Goal: Task Accomplishment & Management: Manage account settings

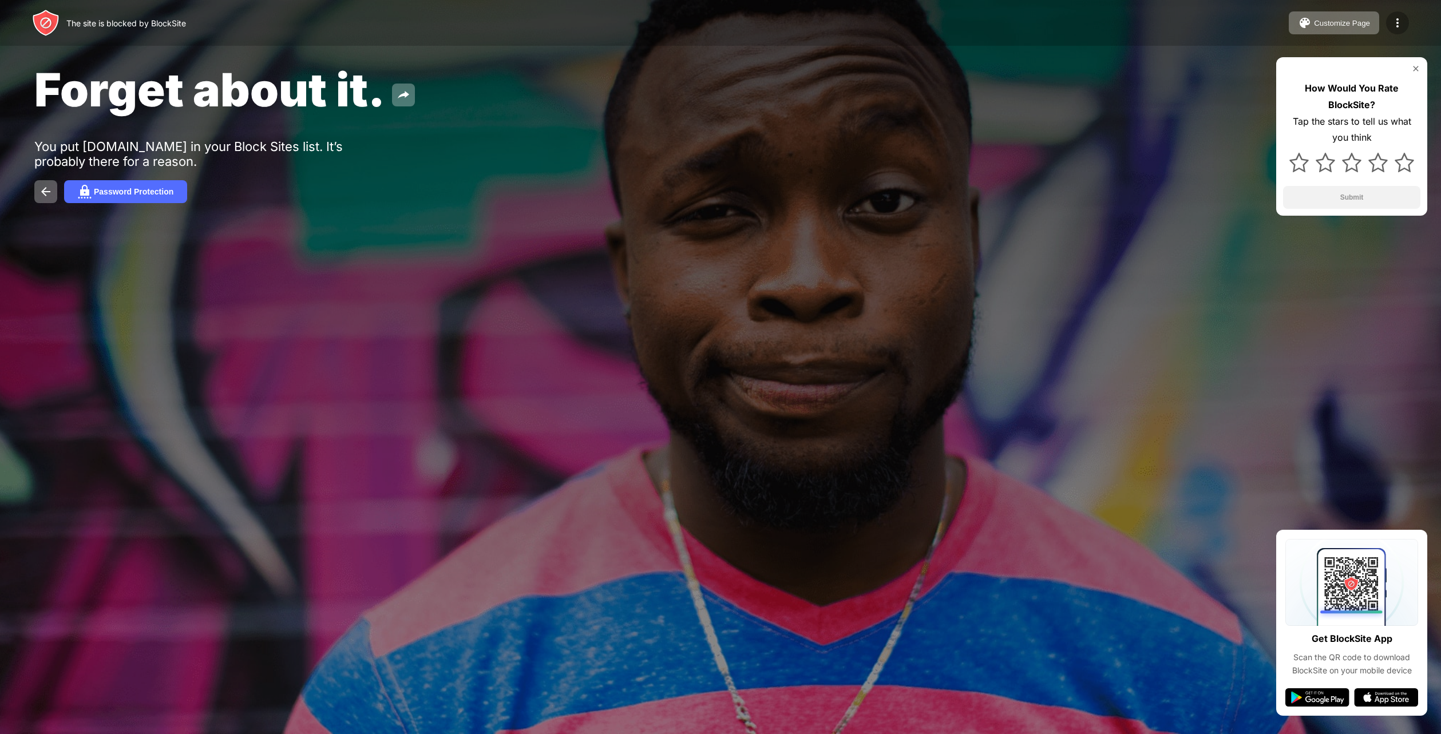
click at [1392, 26] on img at bounding box center [1398, 23] width 14 height 14
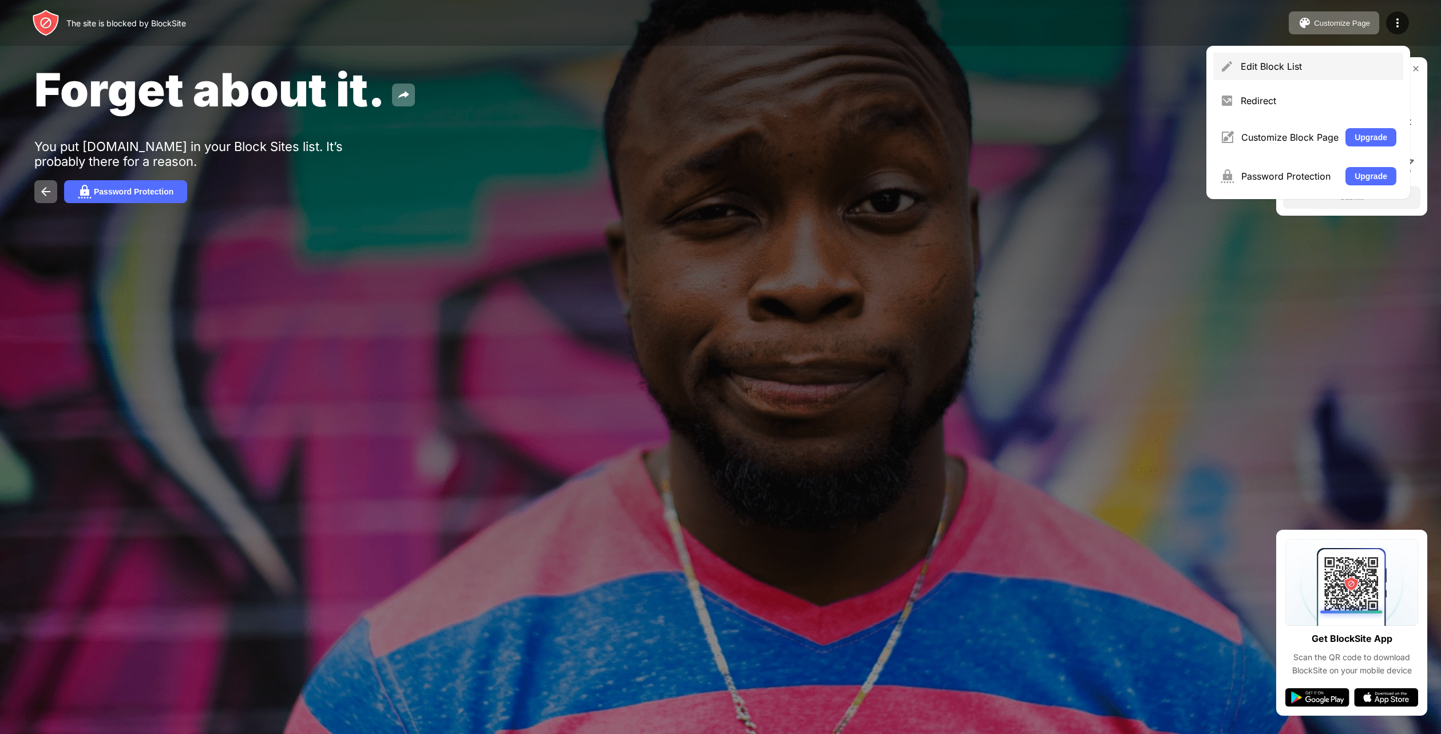
click at [1310, 72] on div "Edit Block List" at bounding box center [1309, 66] width 190 height 27
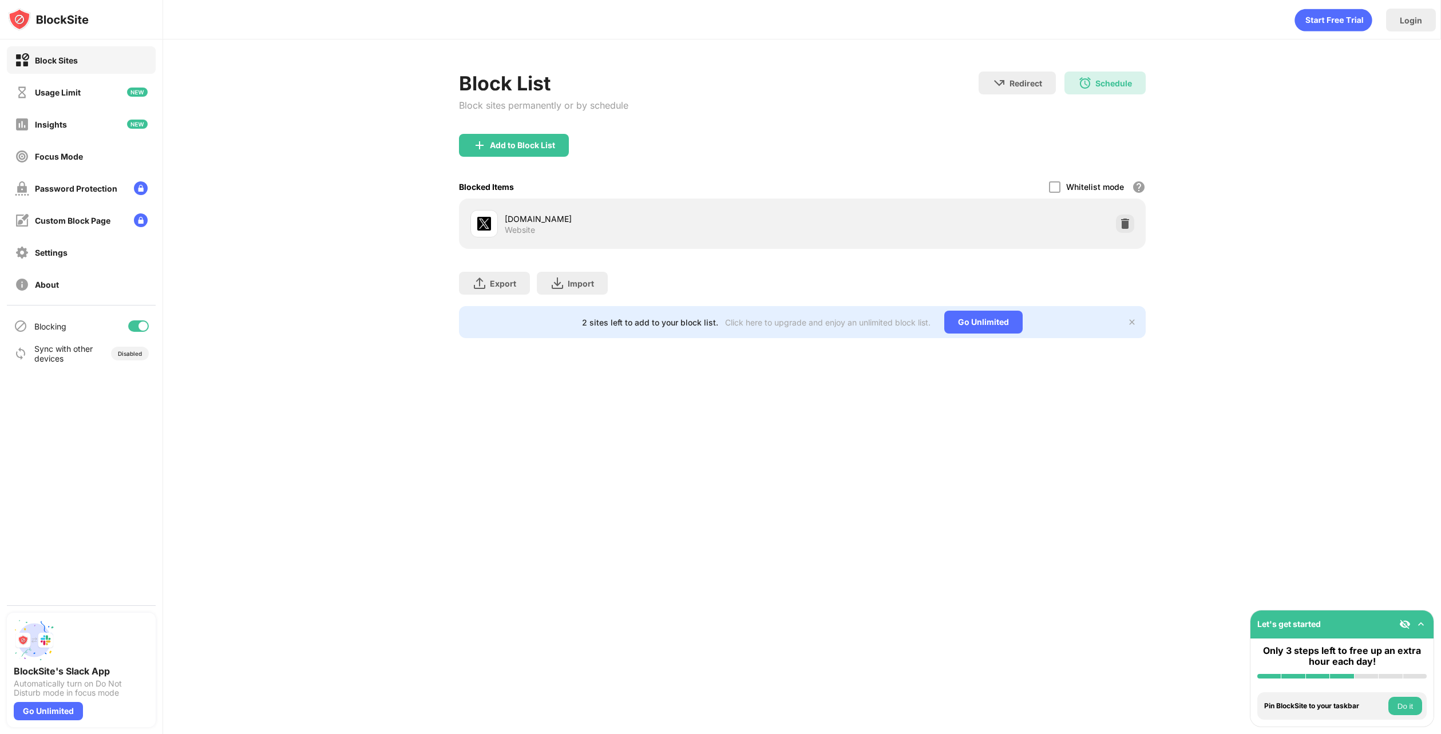
click at [528, 145] on div "Add to Block List" at bounding box center [522, 145] width 65 height 9
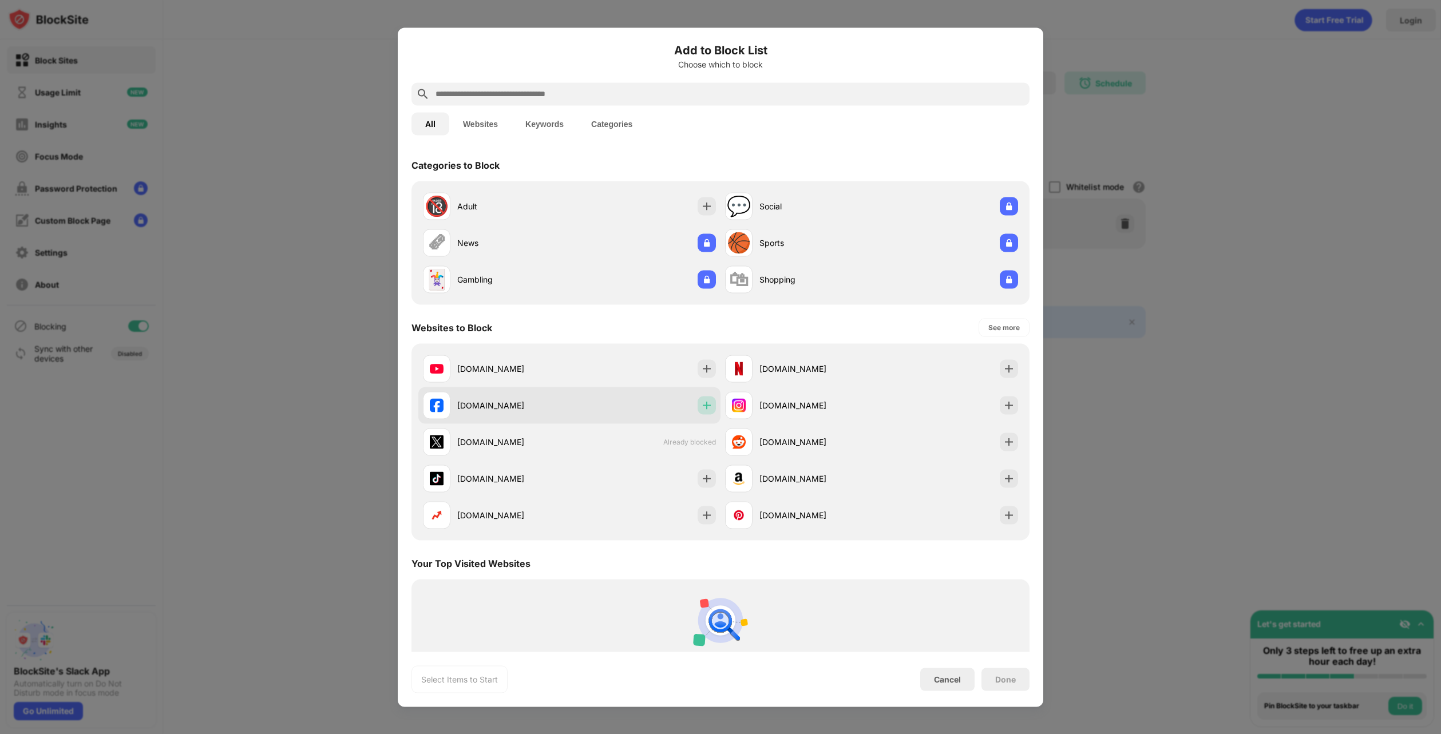
click at [705, 406] on img at bounding box center [706, 405] width 11 height 11
click at [1001, 327] on div "See more" at bounding box center [1004, 327] width 31 height 11
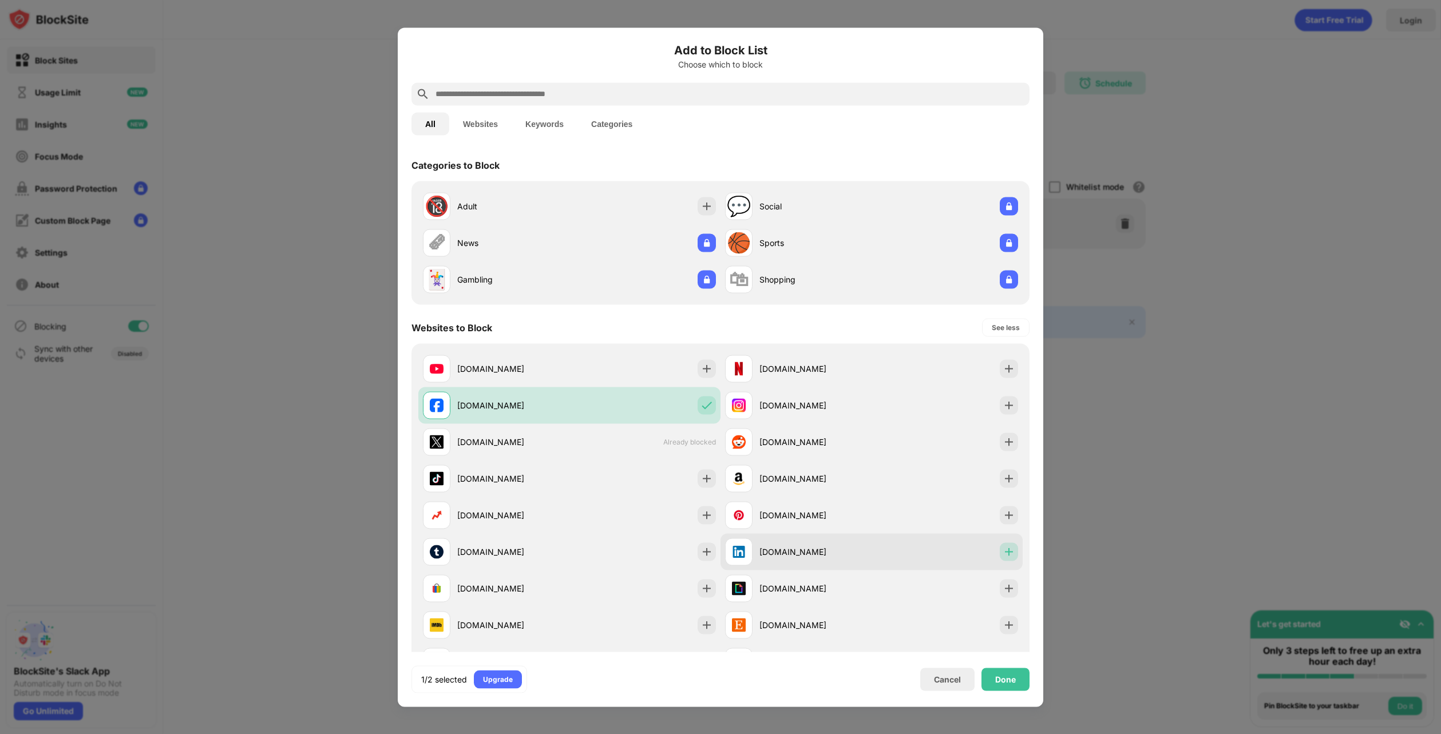
drag, startPoint x: 1001, startPoint y: 552, endPoint x: 979, endPoint y: 550, distance: 22.4
click at [1003, 552] on img at bounding box center [1008, 551] width 11 height 11
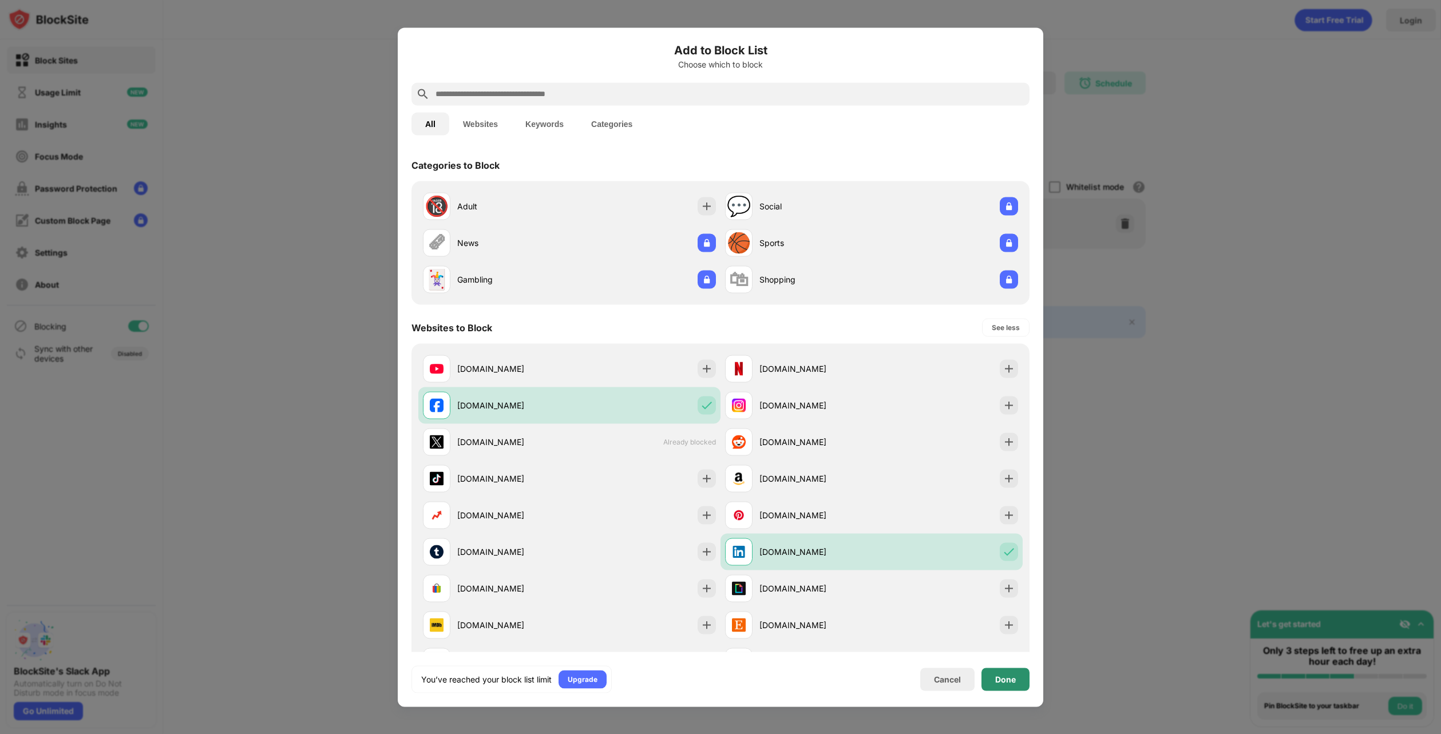
click at [1007, 681] on div "Done" at bounding box center [1005, 679] width 21 height 9
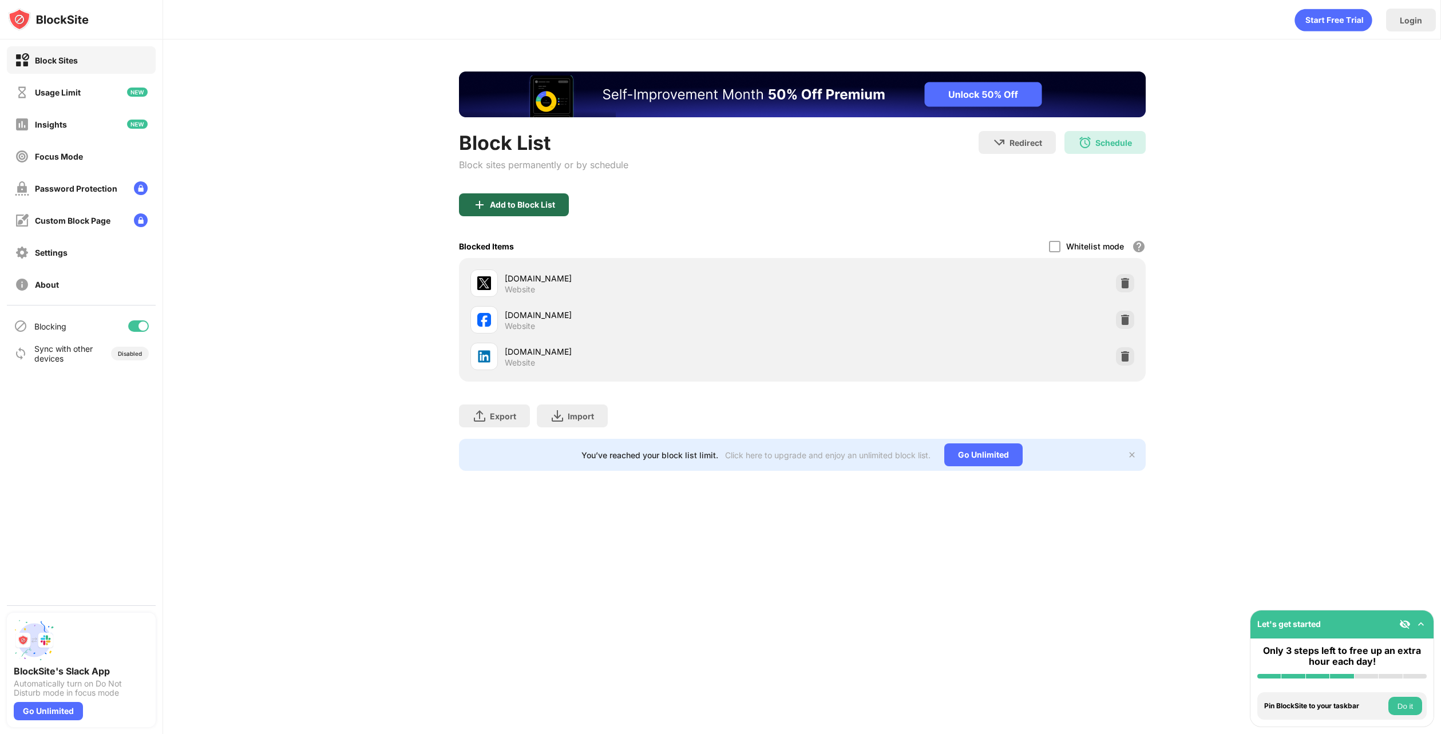
click at [535, 210] on div "Add to Block List" at bounding box center [514, 204] width 110 height 23
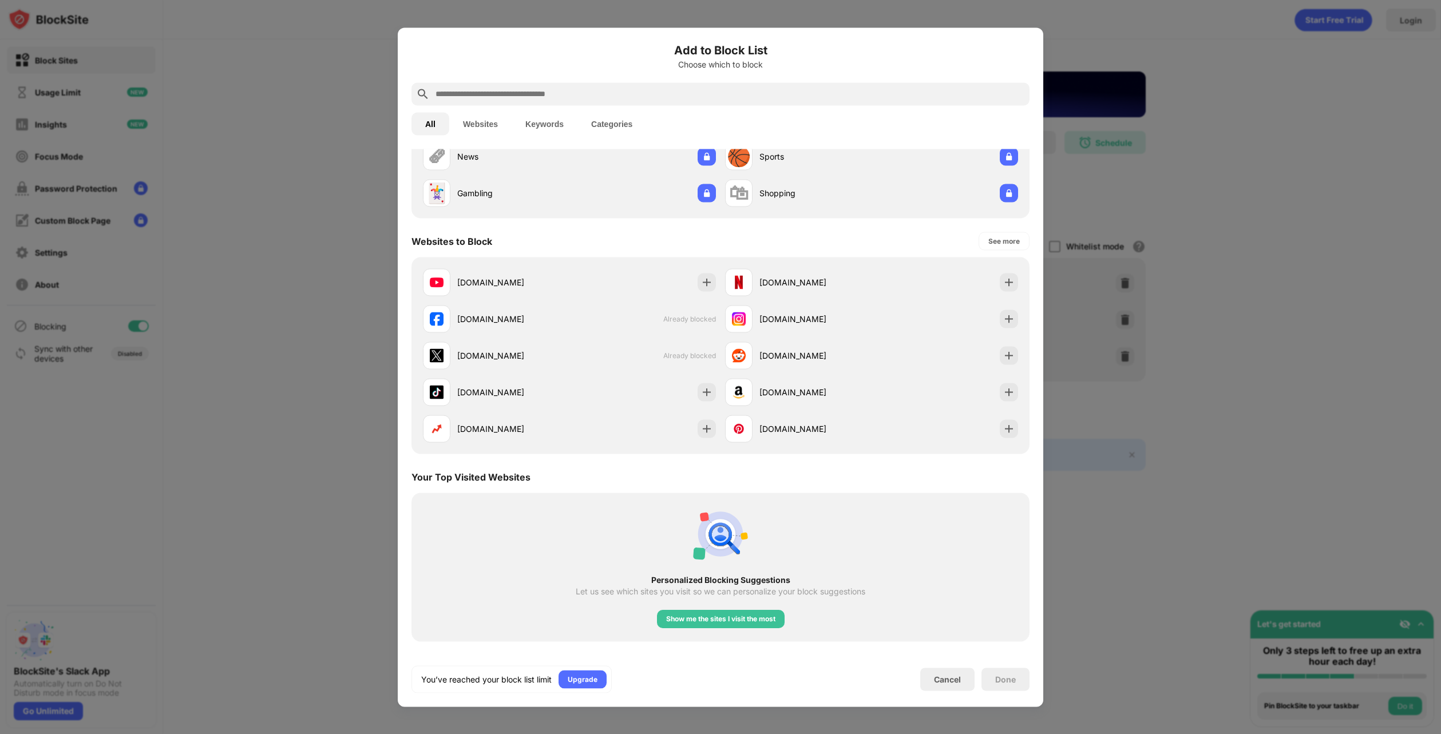
scroll to position [57, 0]
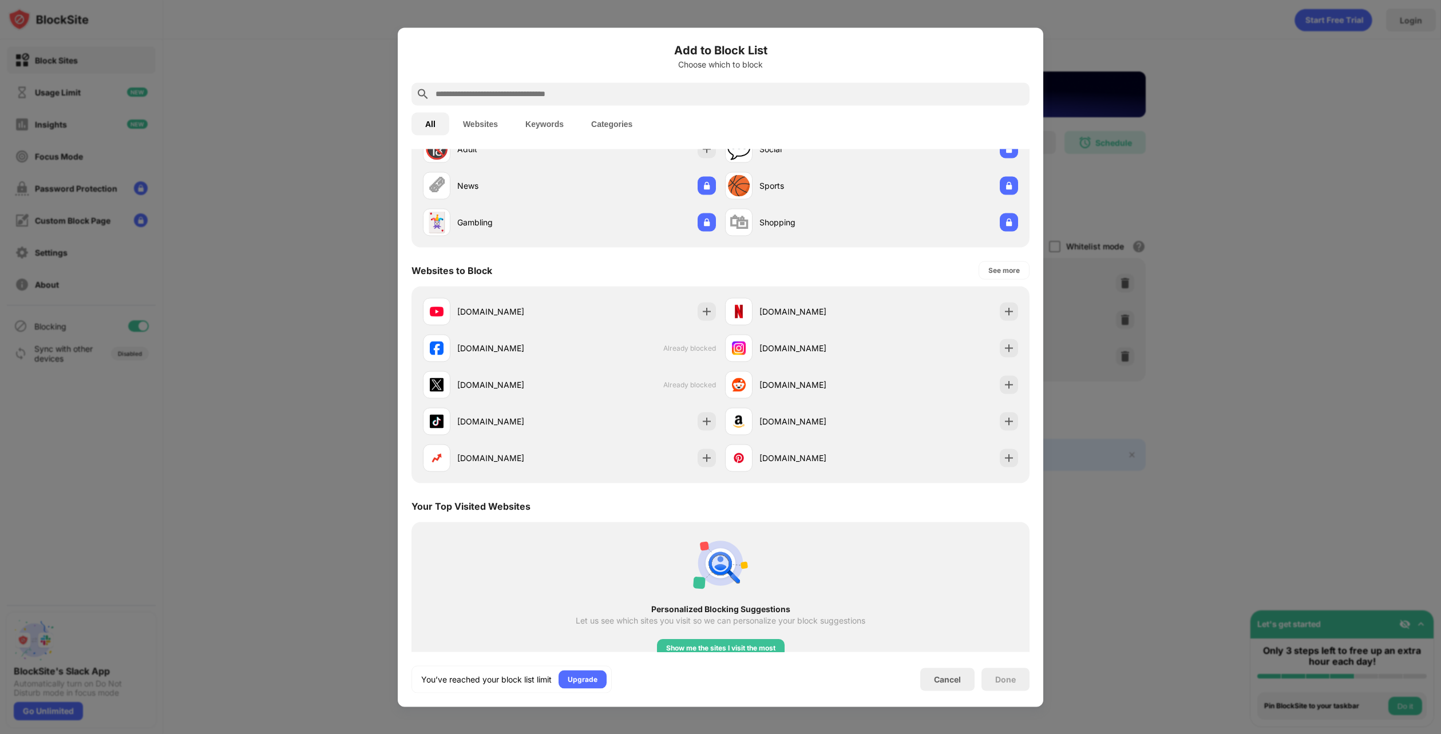
click at [979, 276] on div "See more" at bounding box center [1004, 270] width 51 height 18
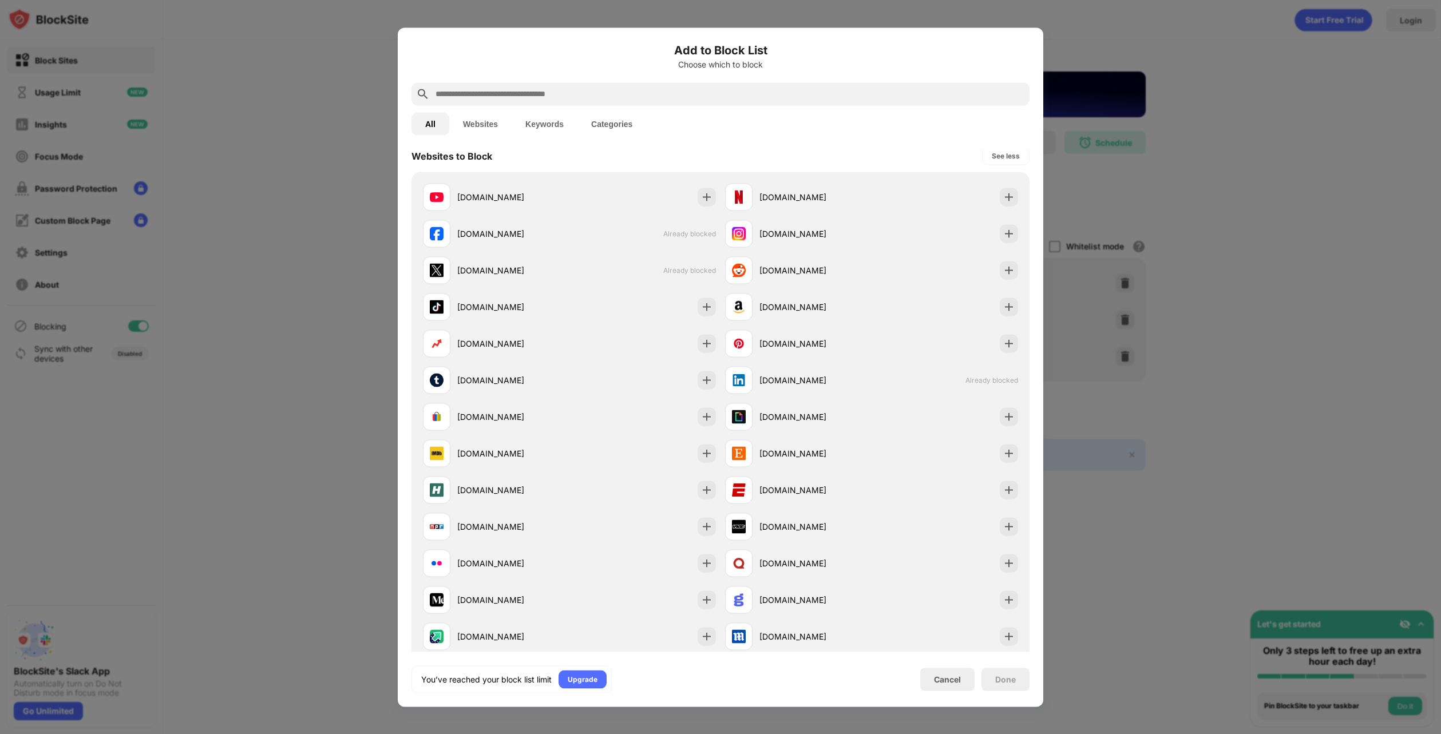
scroll to position [114, 0]
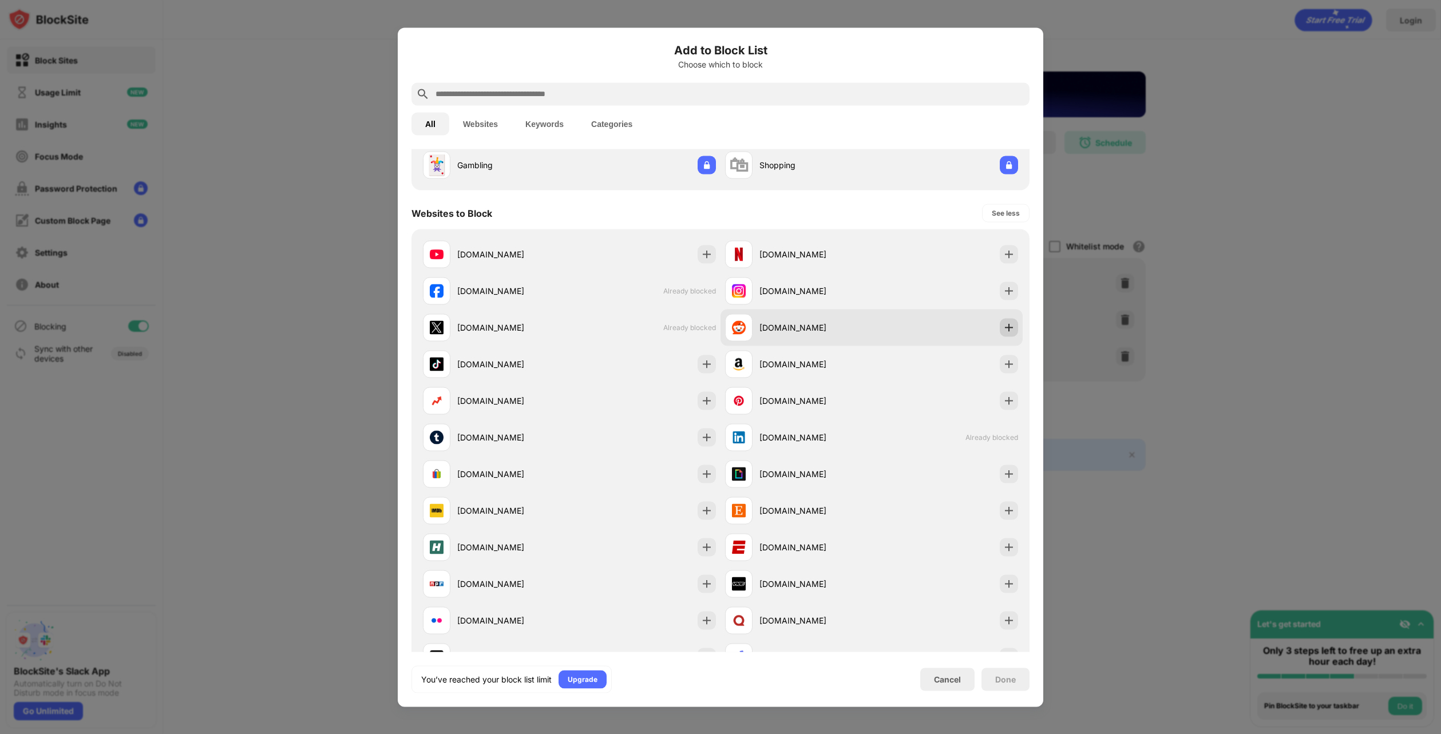
click at [1003, 330] on img at bounding box center [1008, 327] width 11 height 11
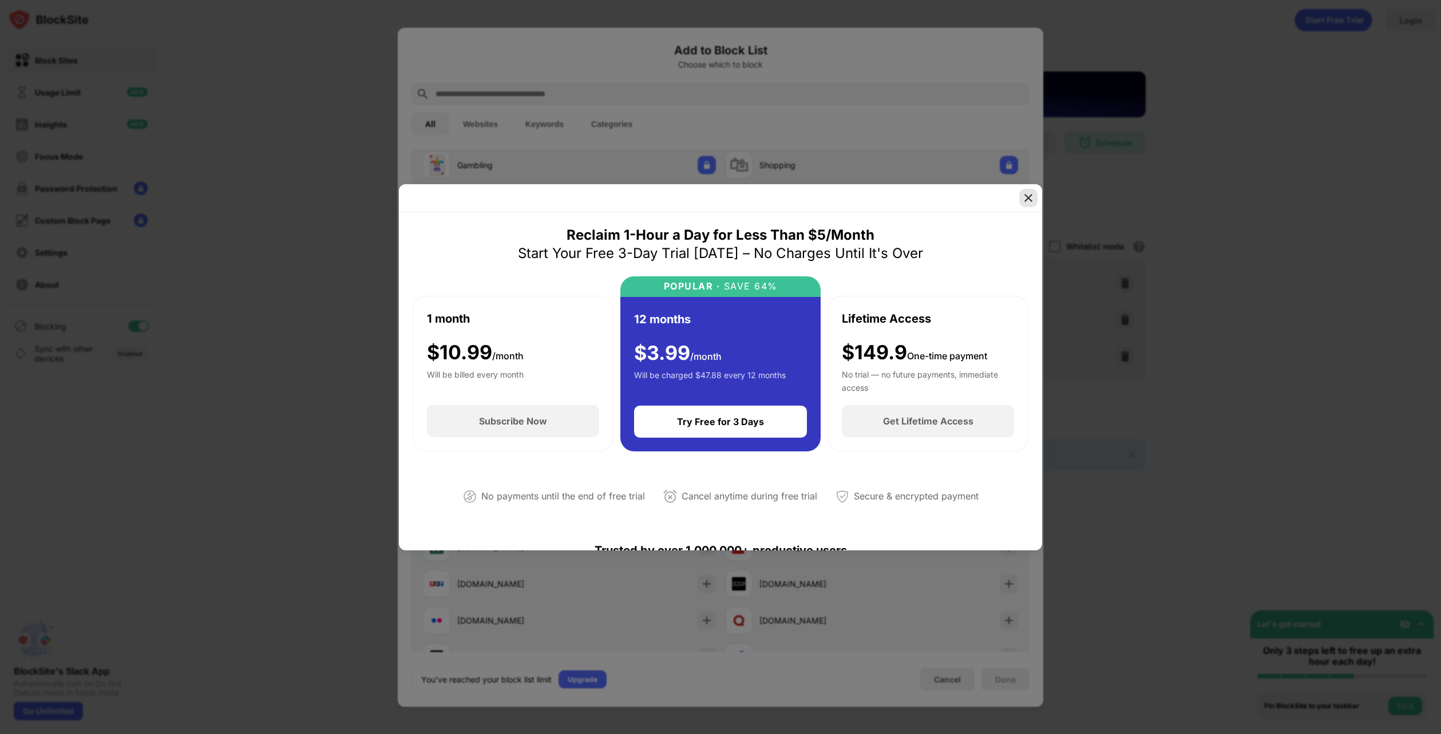
click at [1030, 192] on img at bounding box center [1028, 197] width 11 height 11
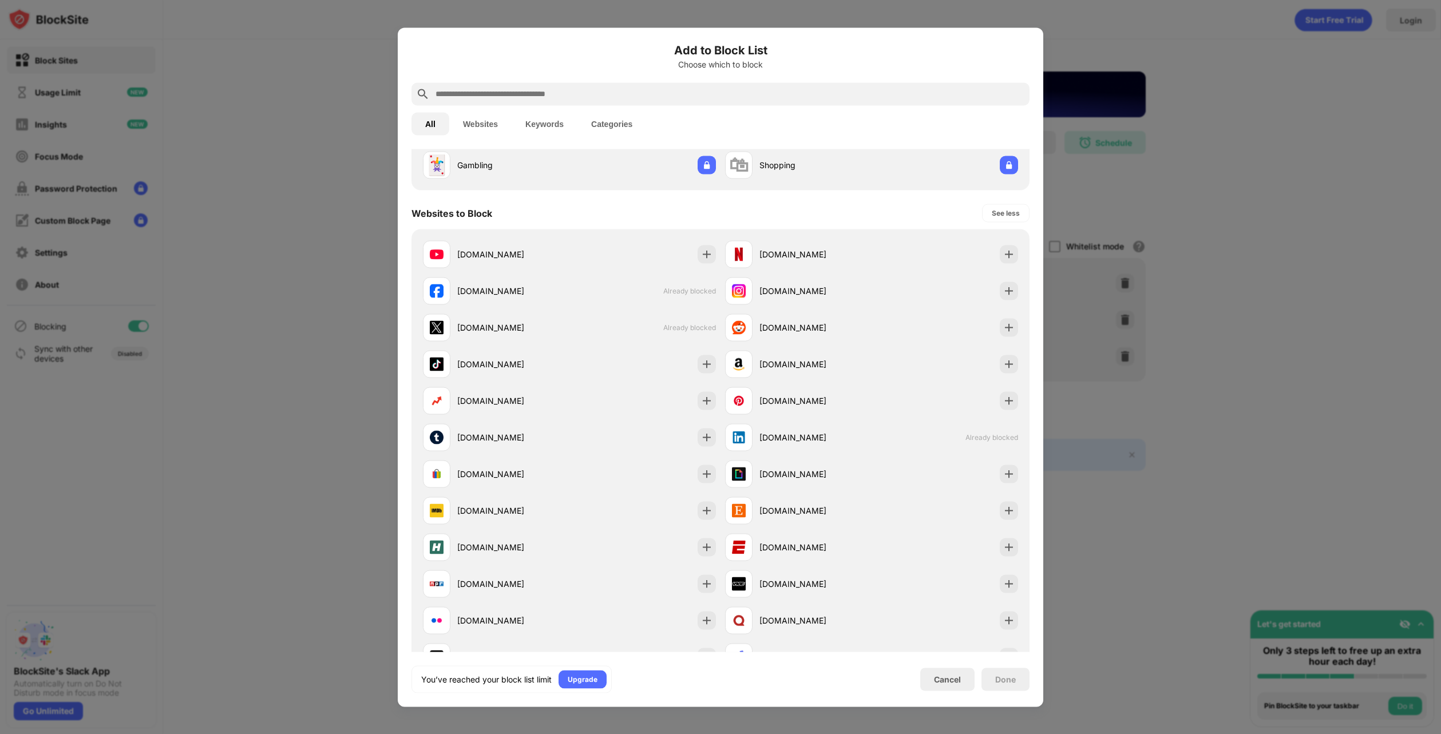
click at [1265, 215] on div at bounding box center [720, 367] width 1441 height 734
